Goal: Information Seeking & Learning: Learn about a topic

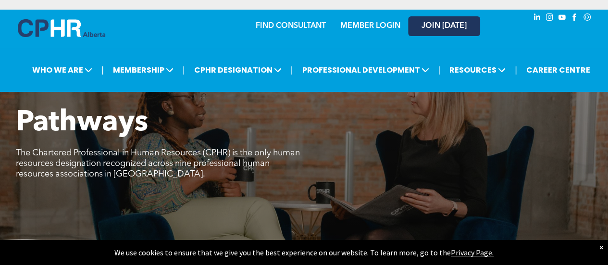
click at [435, 27] on span "JOIN [DATE]" at bounding box center [444, 26] width 45 height 9
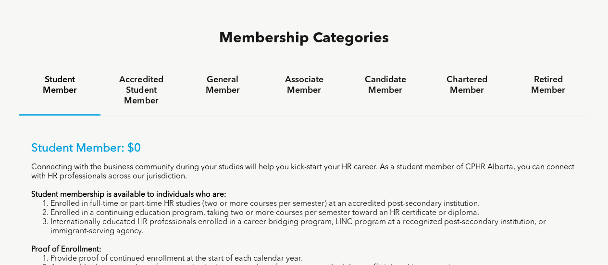
scroll to position [614, 0]
click at [141, 74] on h4 "Accredited Student Member" at bounding box center [141, 90] width 64 height 32
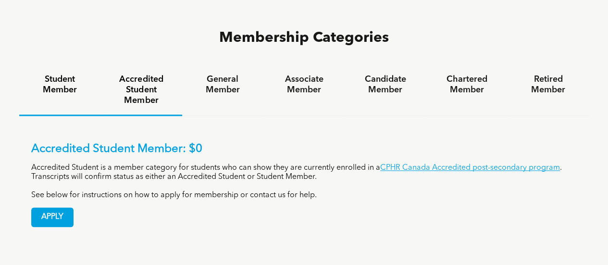
click at [55, 74] on h4 "Student Member" at bounding box center [60, 84] width 64 height 21
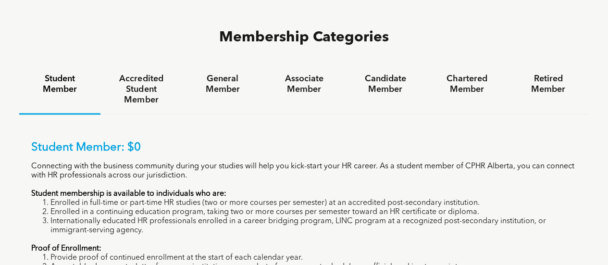
scroll to position [612, 0]
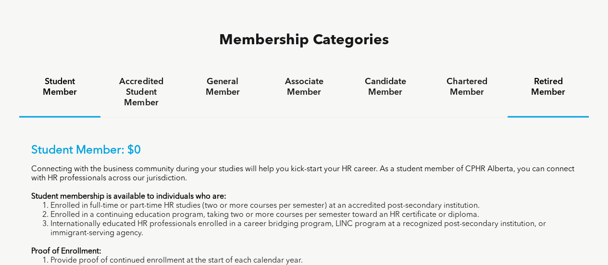
click at [524, 76] on h4 "Retired Member" at bounding box center [549, 86] width 64 height 21
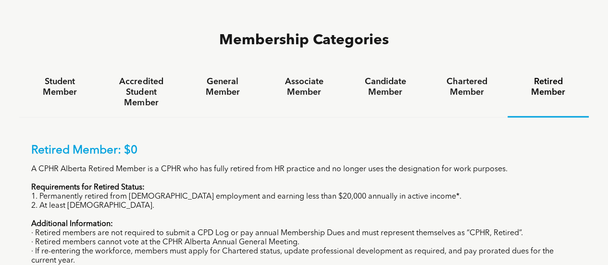
click at [540, 68] on div "Retired Member" at bounding box center [548, 93] width 81 height 50
click at [473, 76] on h4 "Chartered Member" at bounding box center [467, 86] width 64 height 21
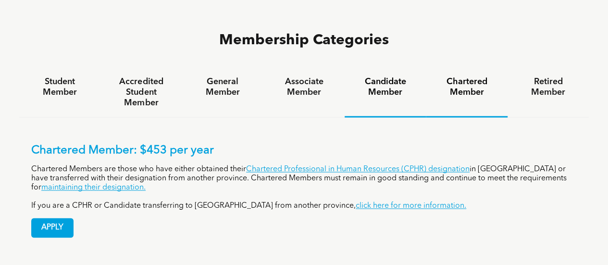
click at [401, 76] on h4 "Candidate Member" at bounding box center [385, 86] width 64 height 21
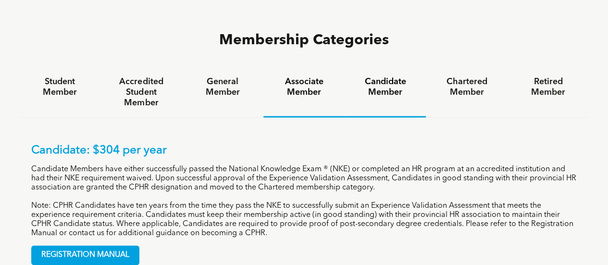
click at [301, 76] on h4 "Associate Member" at bounding box center [304, 86] width 64 height 21
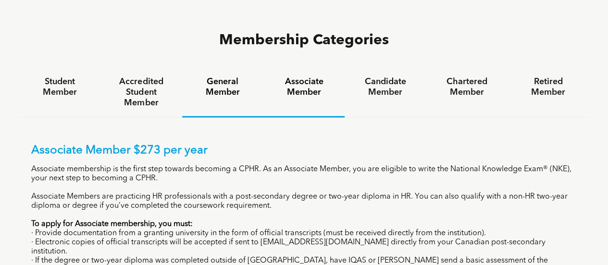
click at [215, 76] on h4 "General Member" at bounding box center [223, 86] width 64 height 21
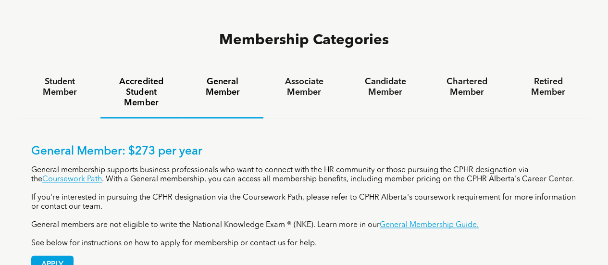
click at [145, 76] on h4 "Accredited Student Member" at bounding box center [141, 92] width 64 height 32
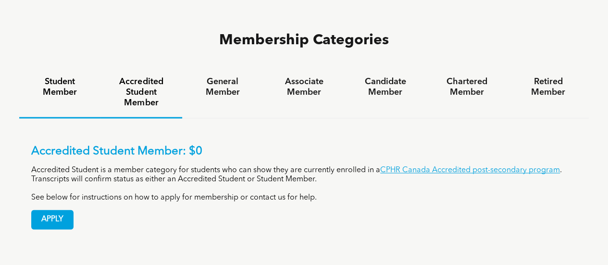
click at [70, 76] on h4 "Student Member" at bounding box center [60, 86] width 64 height 21
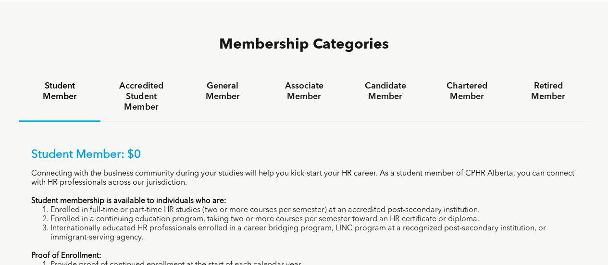
scroll to position [607, 0]
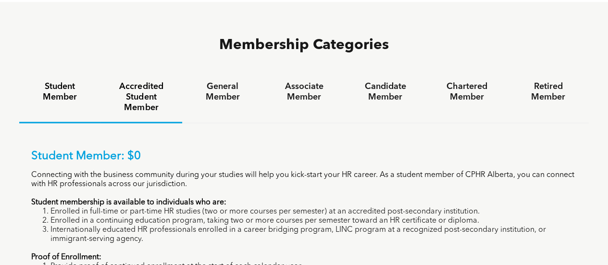
click at [132, 81] on h4 "Accredited Student Member" at bounding box center [141, 97] width 64 height 32
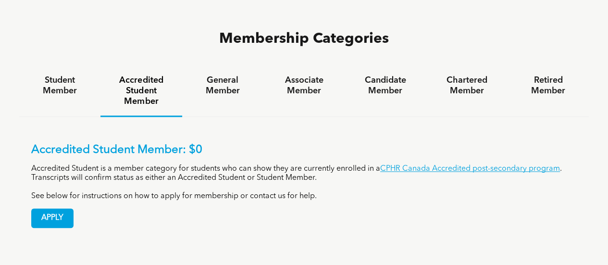
scroll to position [615, 0]
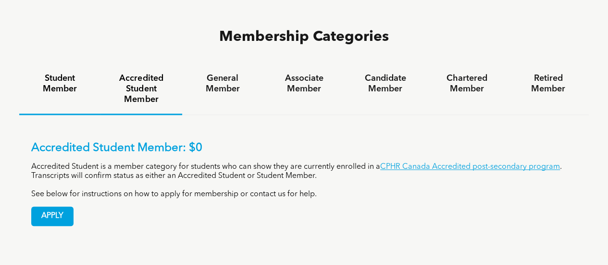
click at [51, 64] on div "Student Member" at bounding box center [59, 89] width 81 height 50
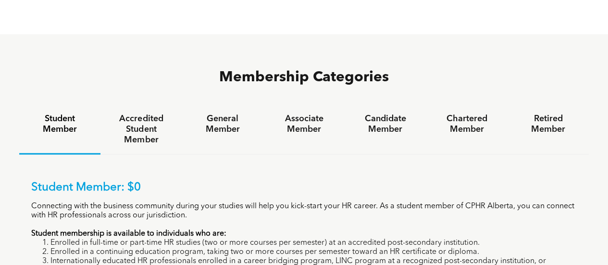
scroll to position [574, 0]
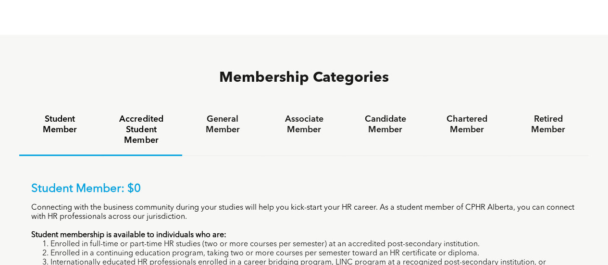
click at [135, 114] on h4 "Accredited Student Member" at bounding box center [141, 130] width 64 height 32
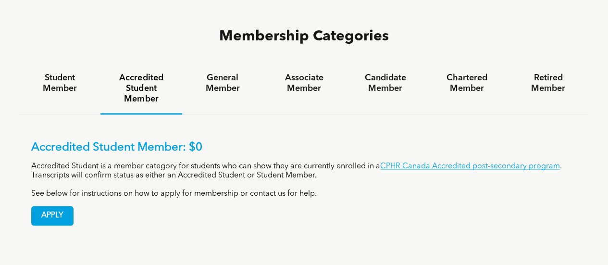
scroll to position [618, 0]
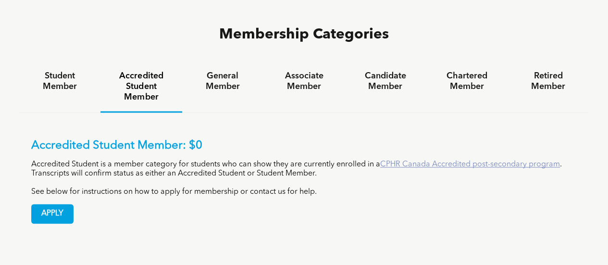
click at [403, 161] on link "CPHR Canada Accredited post-secondary program" at bounding box center [470, 165] width 180 height 8
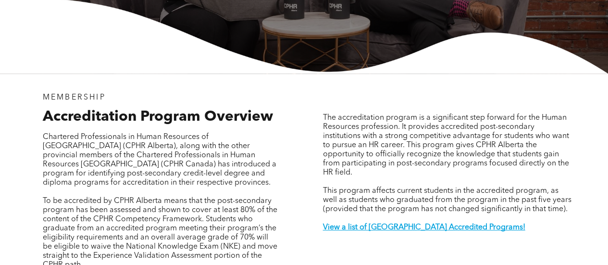
scroll to position [280, 0]
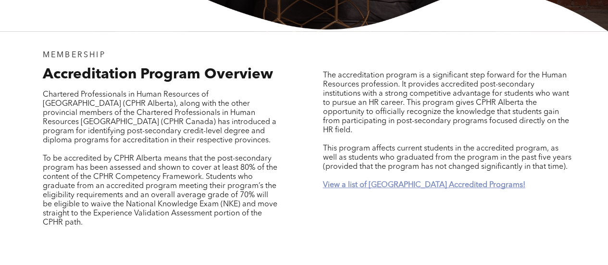
click at [379, 181] on strong "View a list of [GEOGRAPHIC_DATA] Accredited Programs!" at bounding box center [424, 185] width 202 height 8
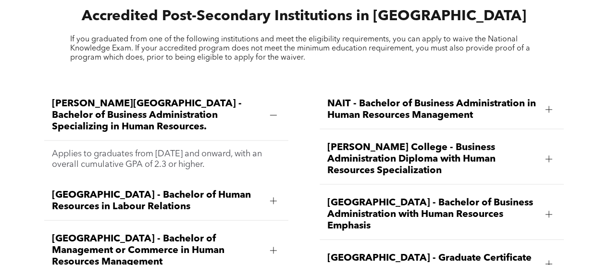
scroll to position [1104, 0]
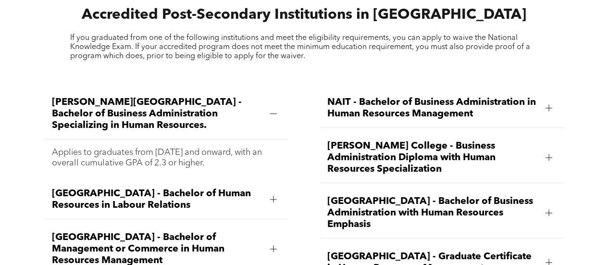
click at [277, 107] on div at bounding box center [273, 114] width 14 height 14
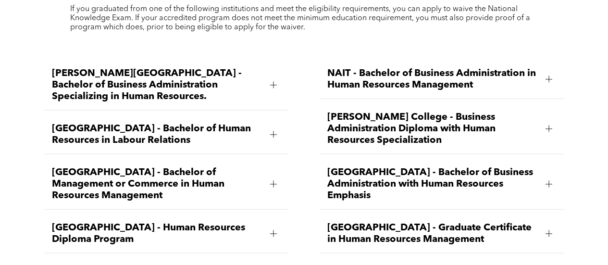
scroll to position [1366, 0]
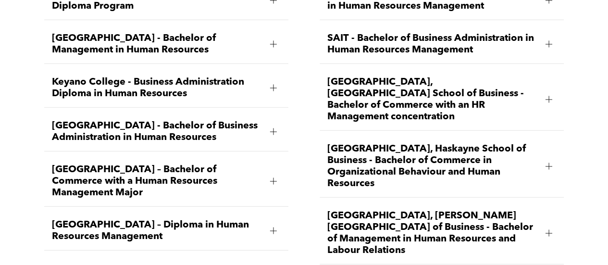
click at [548, 163] on div at bounding box center [549, 166] width 7 height 7
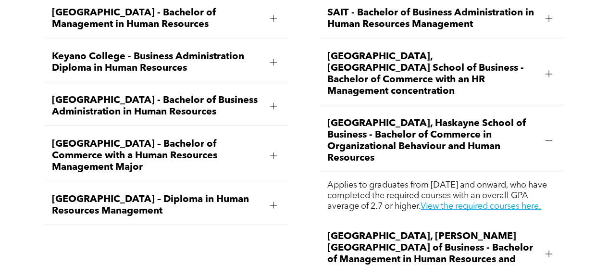
scroll to position [1414, 0]
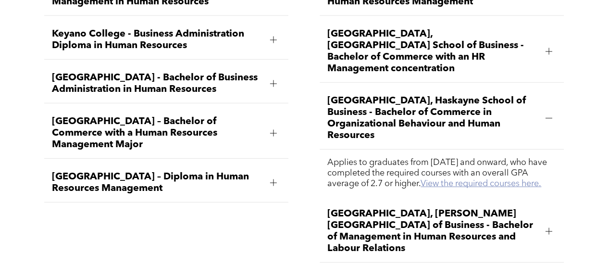
click at [456, 179] on link "View the required courses here." at bounding box center [481, 183] width 121 height 9
